Goal: Answer question/provide support

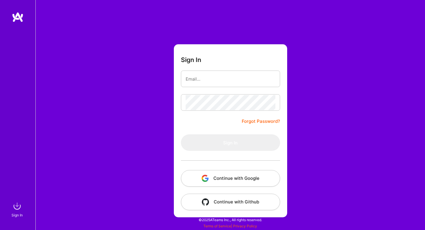
click at [227, 179] on button "Continue with Google" at bounding box center [230, 178] width 99 height 17
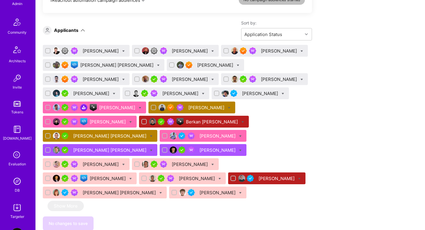
scroll to position [128, 0]
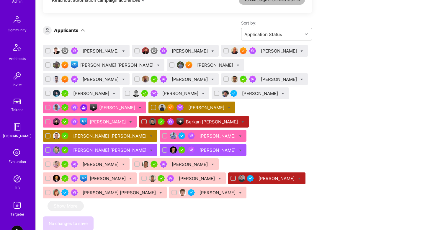
click at [17, 182] on img at bounding box center [17, 179] width 12 height 12
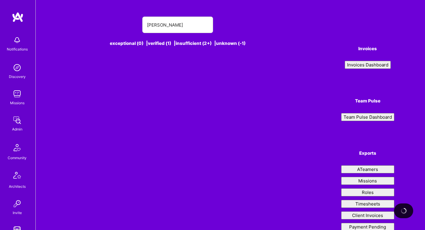
type input "tamir"
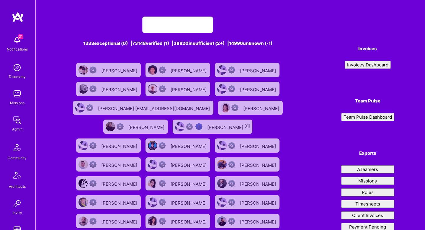
type input "k"
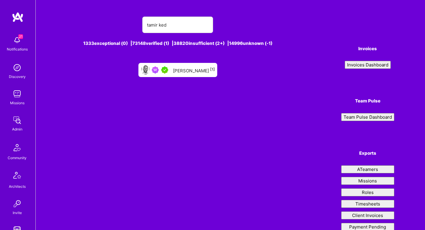
type input "tamir ked"
click at [177, 73] on div "[PERSON_NAME] [1]" at bounding box center [177, 70] width 79 height 14
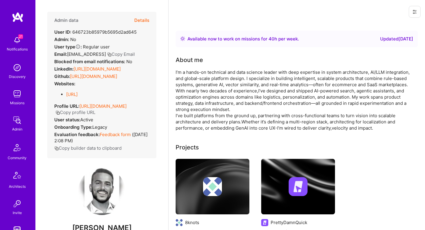
click at [142, 19] on button "Details" at bounding box center [141, 20] width 15 height 17
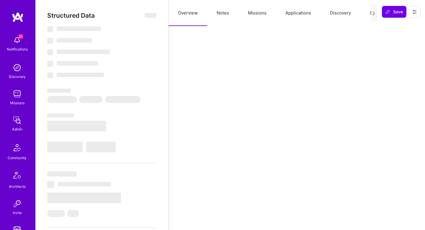
click at [264, 19] on button "Missions" at bounding box center [256, 13] width 37 height 26
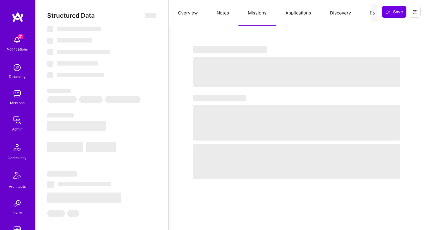
click at [300, 11] on button "Applications" at bounding box center [298, 13] width 45 height 26
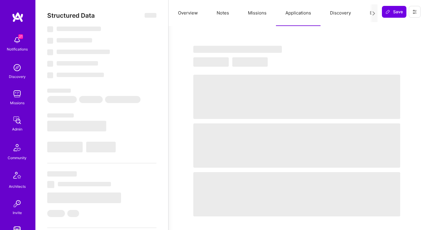
select select "Right Now"
select select "5"
select select "4"
select select "7"
select select "6"
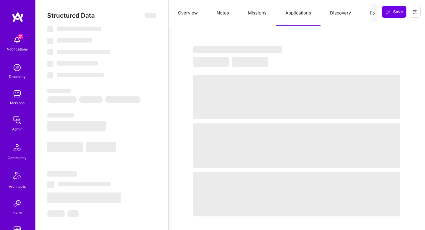
select select "US"
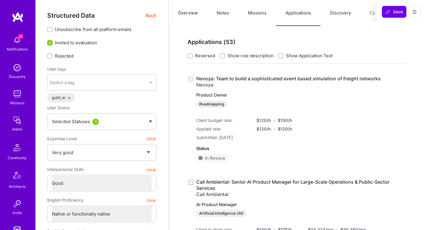
click at [190, 14] on button "Overview" at bounding box center [188, 13] width 39 height 26
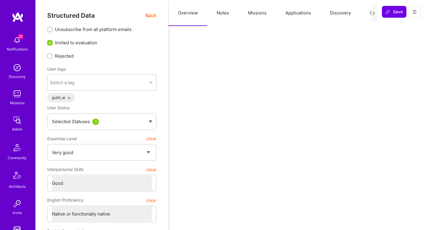
click at [253, 14] on button "Missions" at bounding box center [256, 13] width 37 height 26
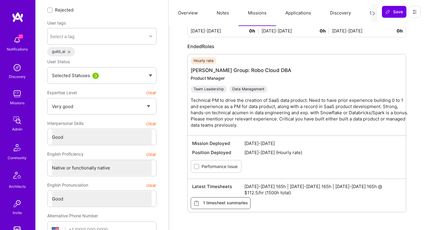
scroll to position [31, 0]
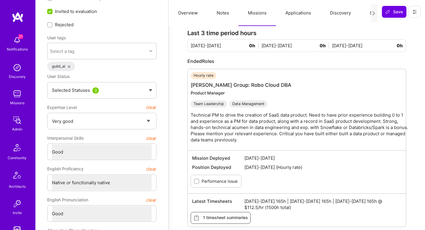
click at [298, 28] on div "Missions Last 3 time period hours [DATE]-[DATE] 0h [DATE]-[DATE] 0h [DATE]-[DAT…" at bounding box center [297, 122] width 242 height 241
click at [298, 15] on button "Applications" at bounding box center [298, 13] width 45 height 26
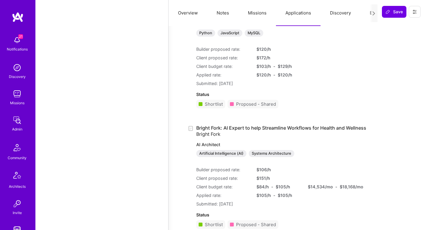
scroll to position [638, 0]
